Goal: Task Accomplishment & Management: Manage account settings

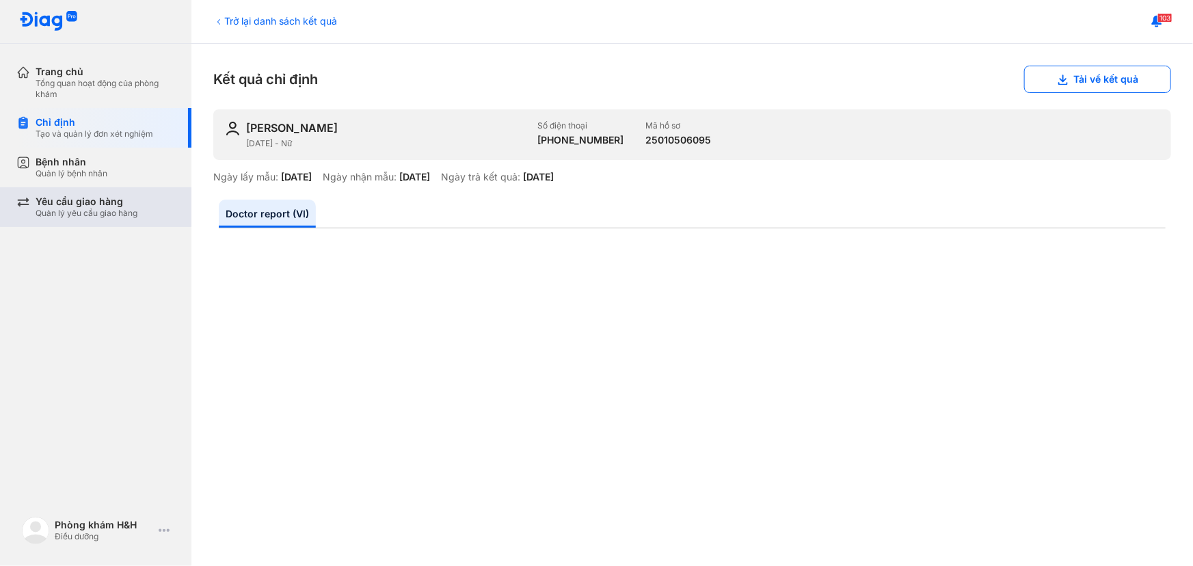
click at [75, 197] on div "Yêu cầu giao hàng" at bounding box center [87, 202] width 102 height 12
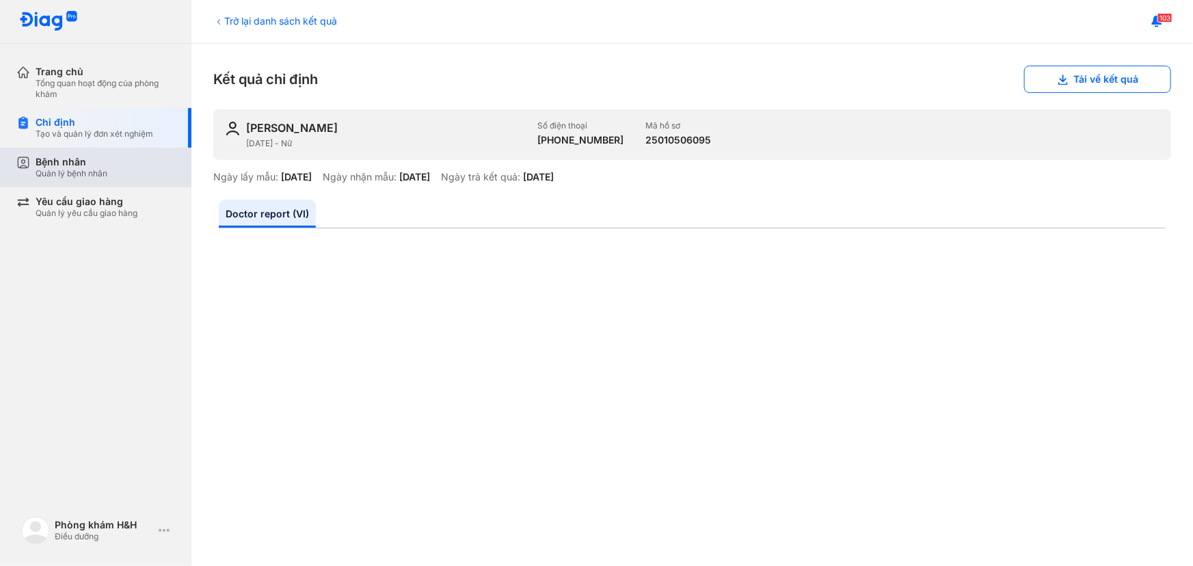
click at [89, 181] on div "Bệnh nhân Quản lý bệnh nhân" at bounding box center [103, 168] width 175 height 40
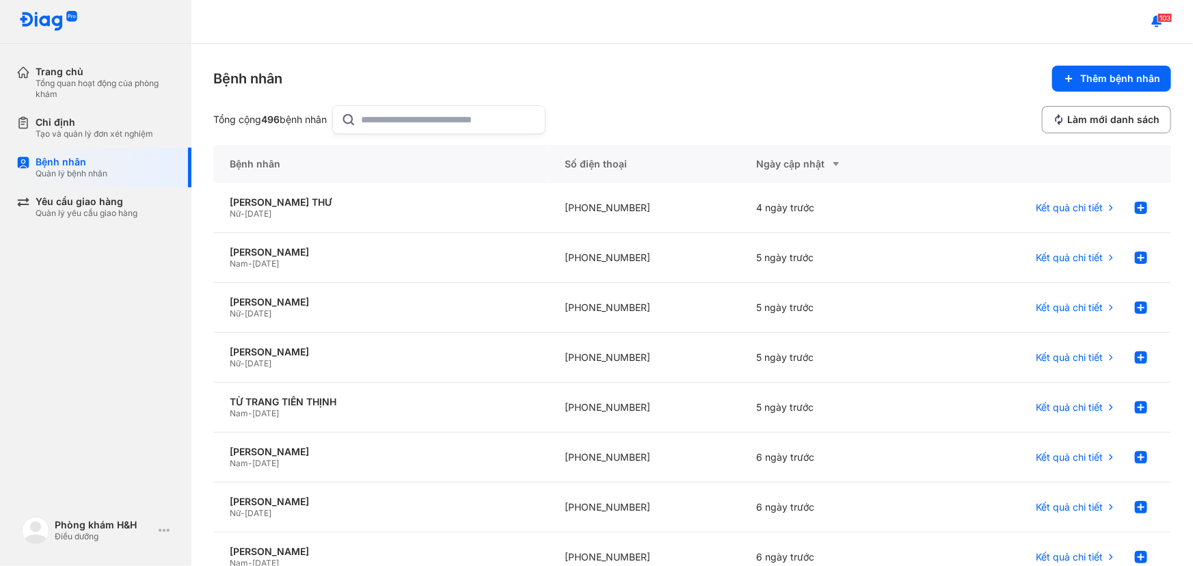
click at [426, 116] on input "text" at bounding box center [449, 119] width 175 height 27
type input "****"
click at [599, 207] on div "[PHONE_NUMBER]" at bounding box center [643, 208] width 191 height 50
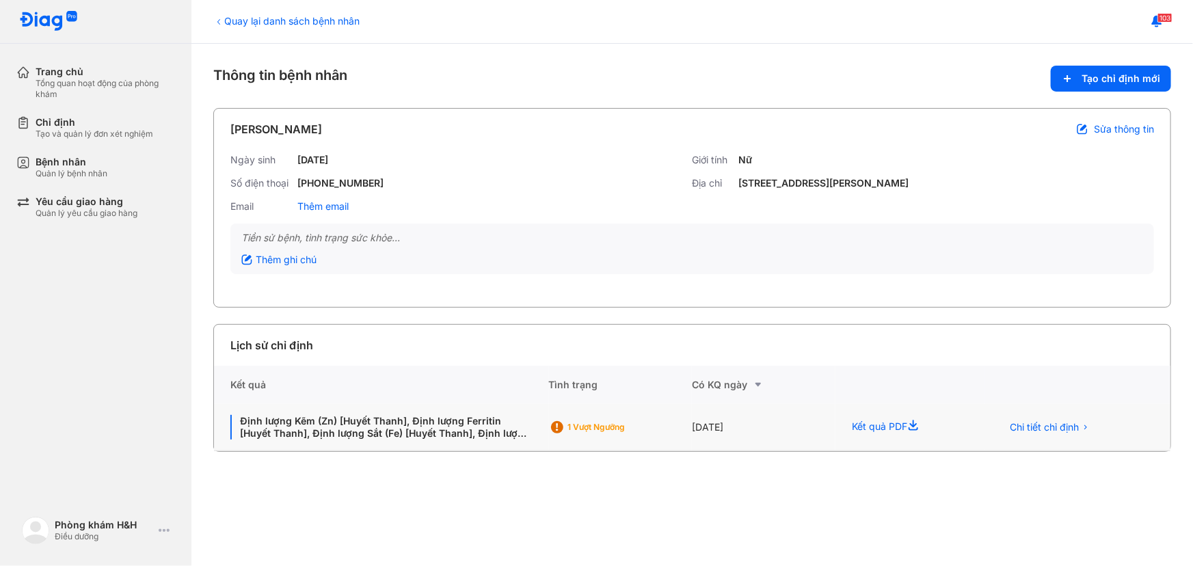
click at [726, 435] on div "[DATE]" at bounding box center [764, 427] width 144 height 47
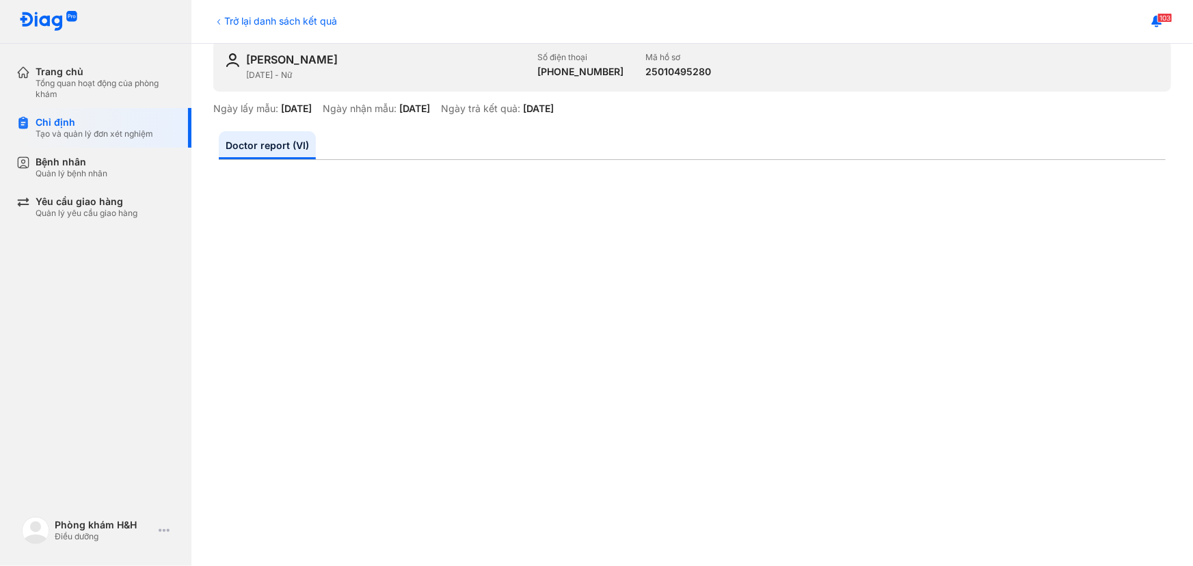
scroll to position [62, 0]
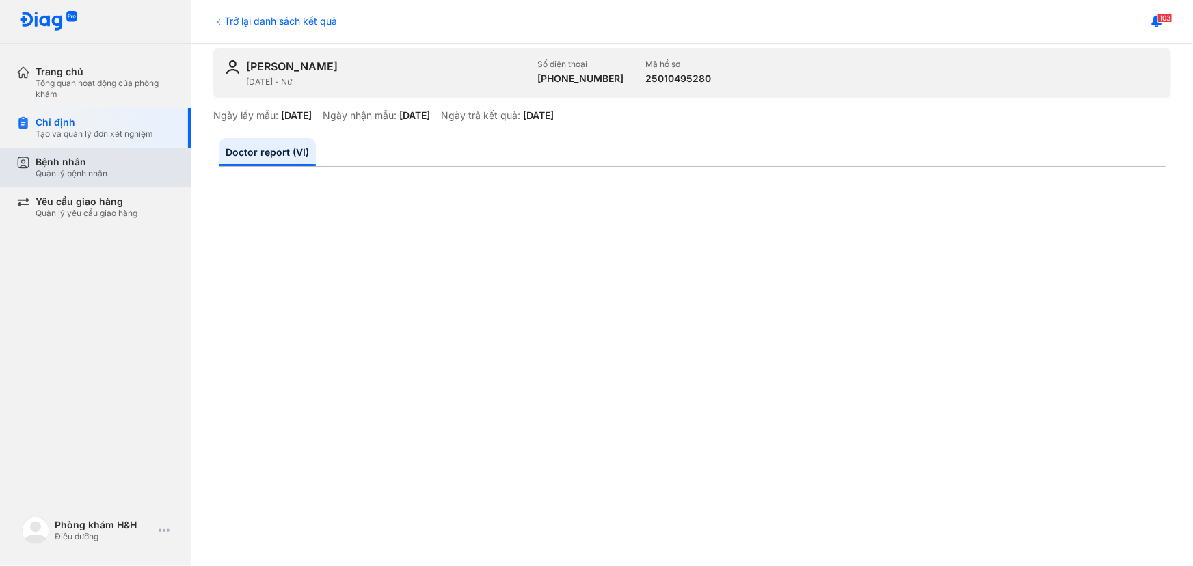
click at [105, 173] on div "Quản lý bệnh nhân" at bounding box center [72, 173] width 72 height 11
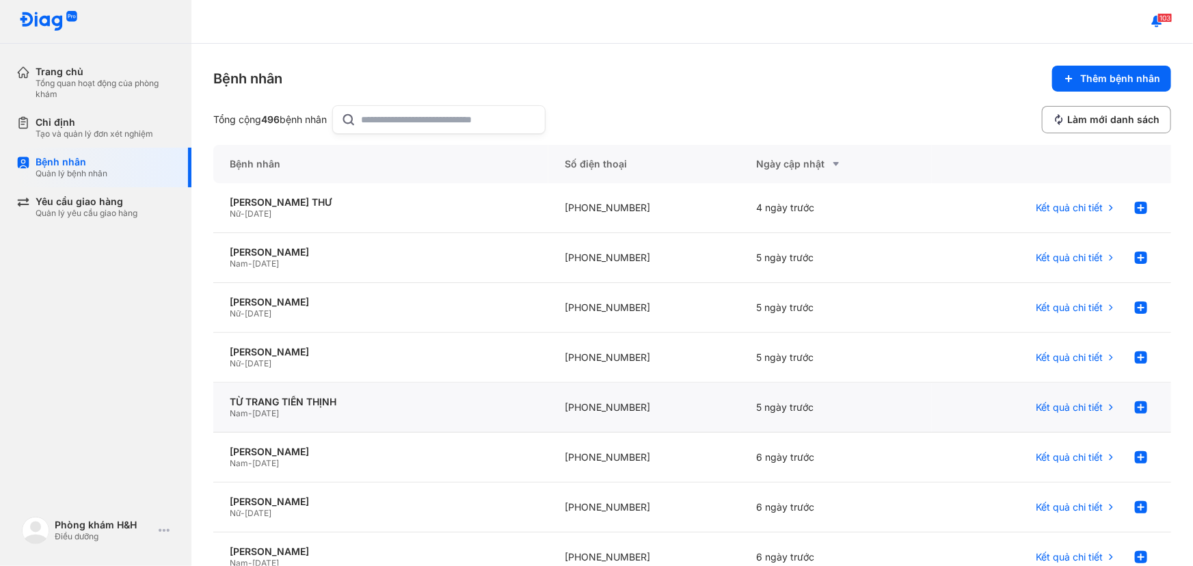
scroll to position [62, 0]
